Goal: Information Seeking & Learning: Learn about a topic

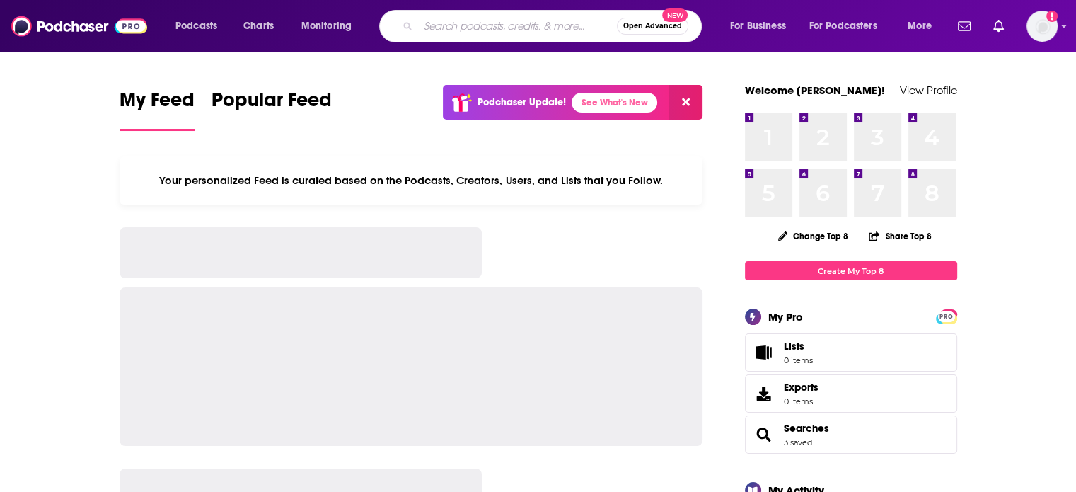
click at [437, 19] on input "Search podcasts, credits, & more..." at bounding box center [517, 26] width 199 height 23
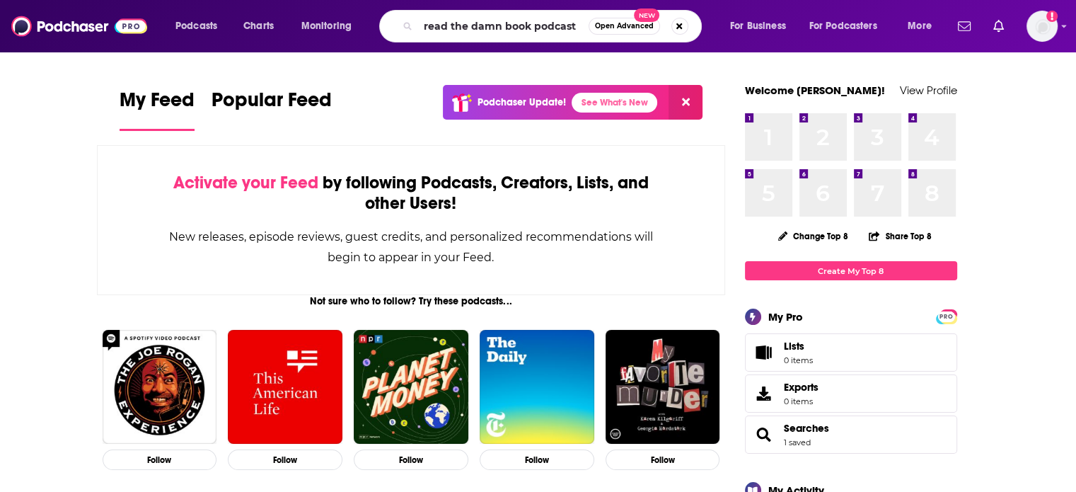
type input "read the damn book podcast"
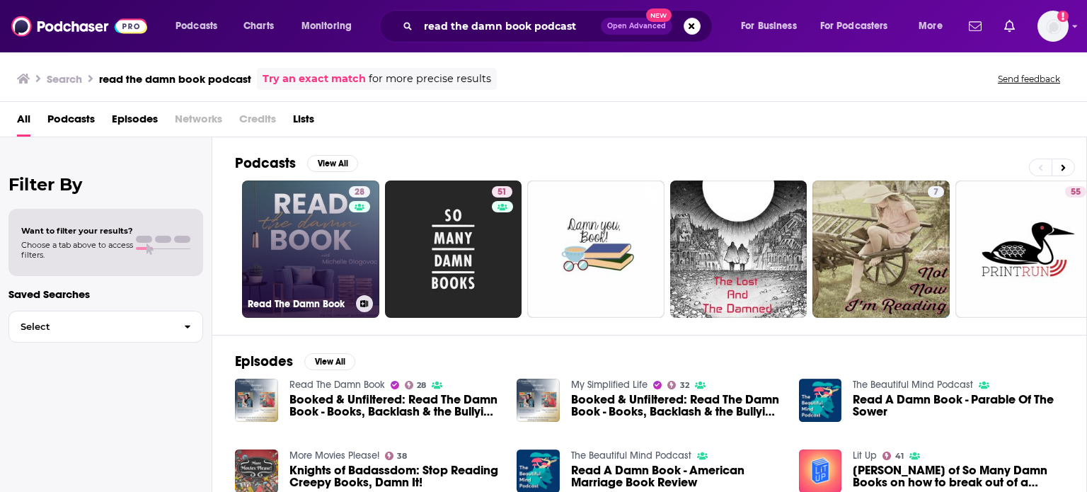
click at [309, 233] on link "28 Read The Damn Book" at bounding box center [310, 248] width 137 height 137
